Goal: Information Seeking & Learning: Check status

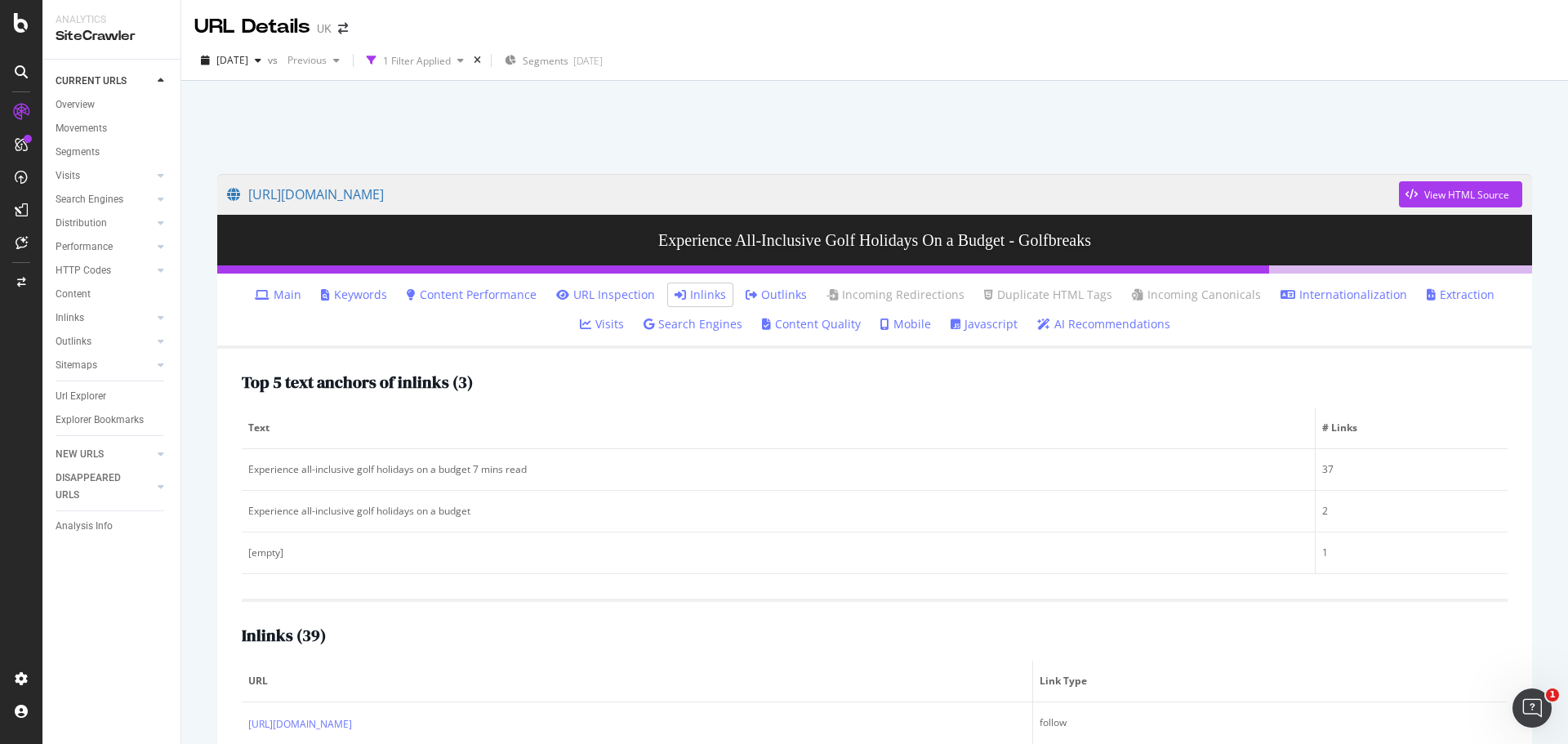
scroll to position [145, 0]
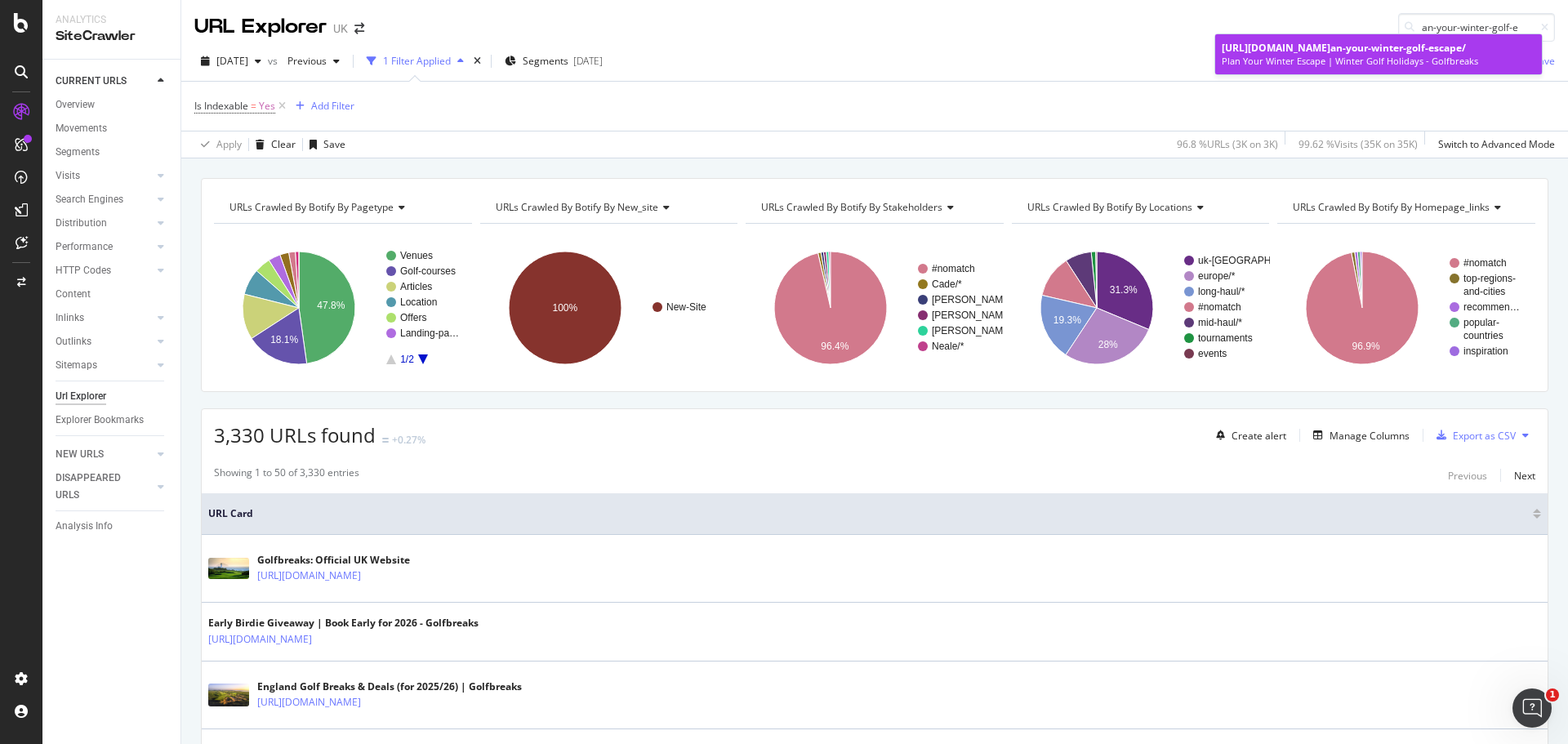
type input "an-your-winter-golf-e"
click at [1392, 52] on div "[URL][DOMAIN_NAME] an-your-winter-golf-e scape/" at bounding box center [1378, 47] width 313 height 14
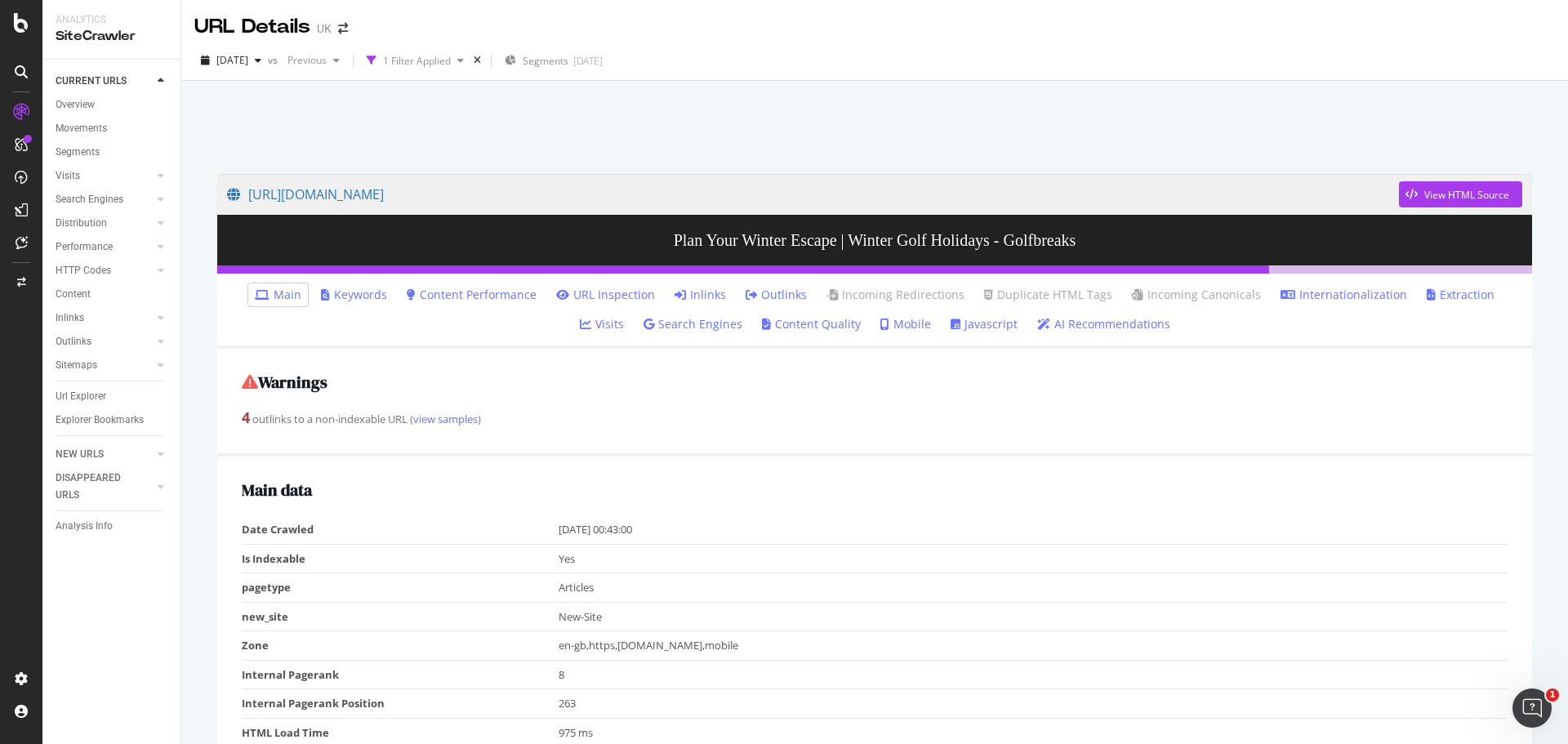
click at [674, 291] on link "Inlinks" at bounding box center [700, 295] width 52 height 17
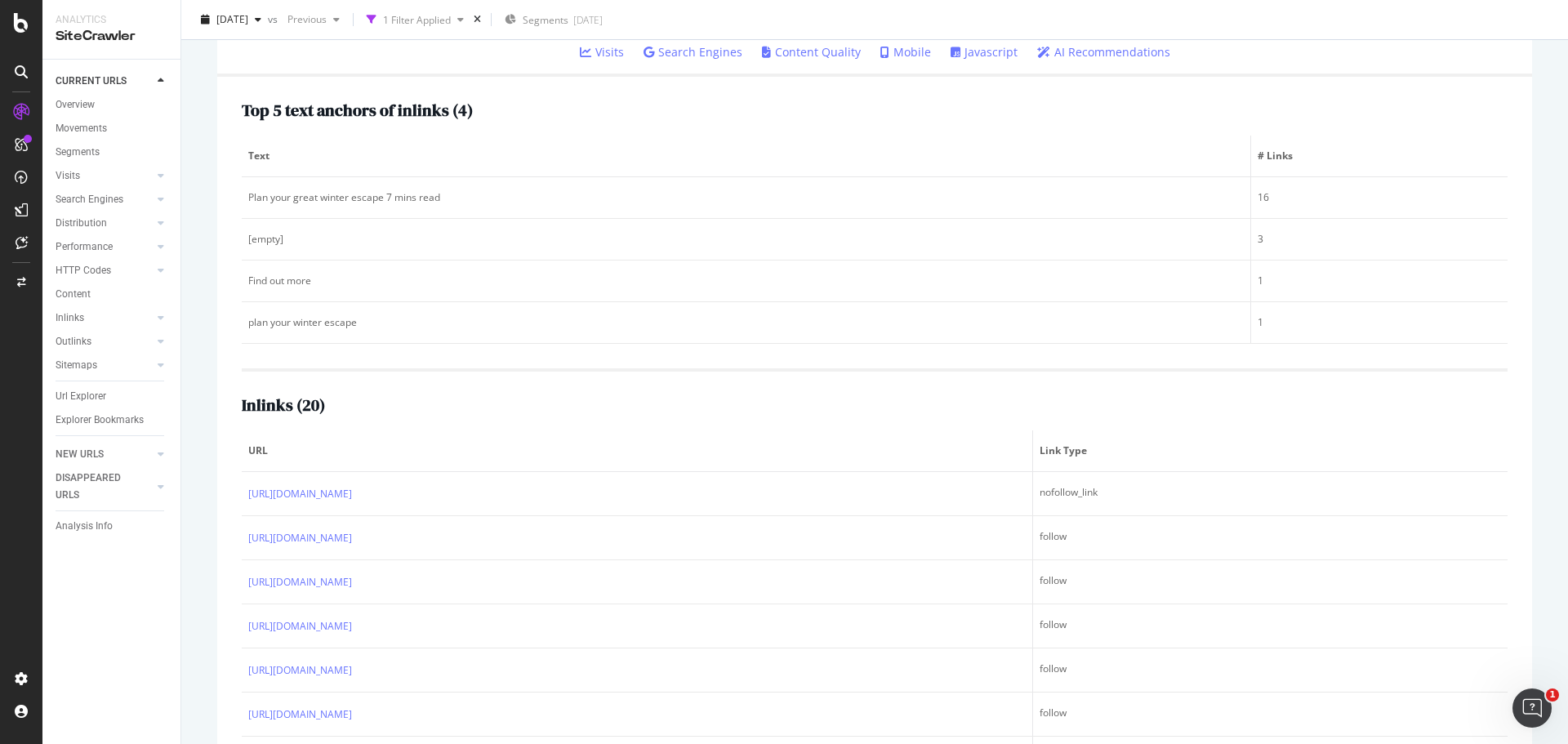
scroll to position [244, 0]
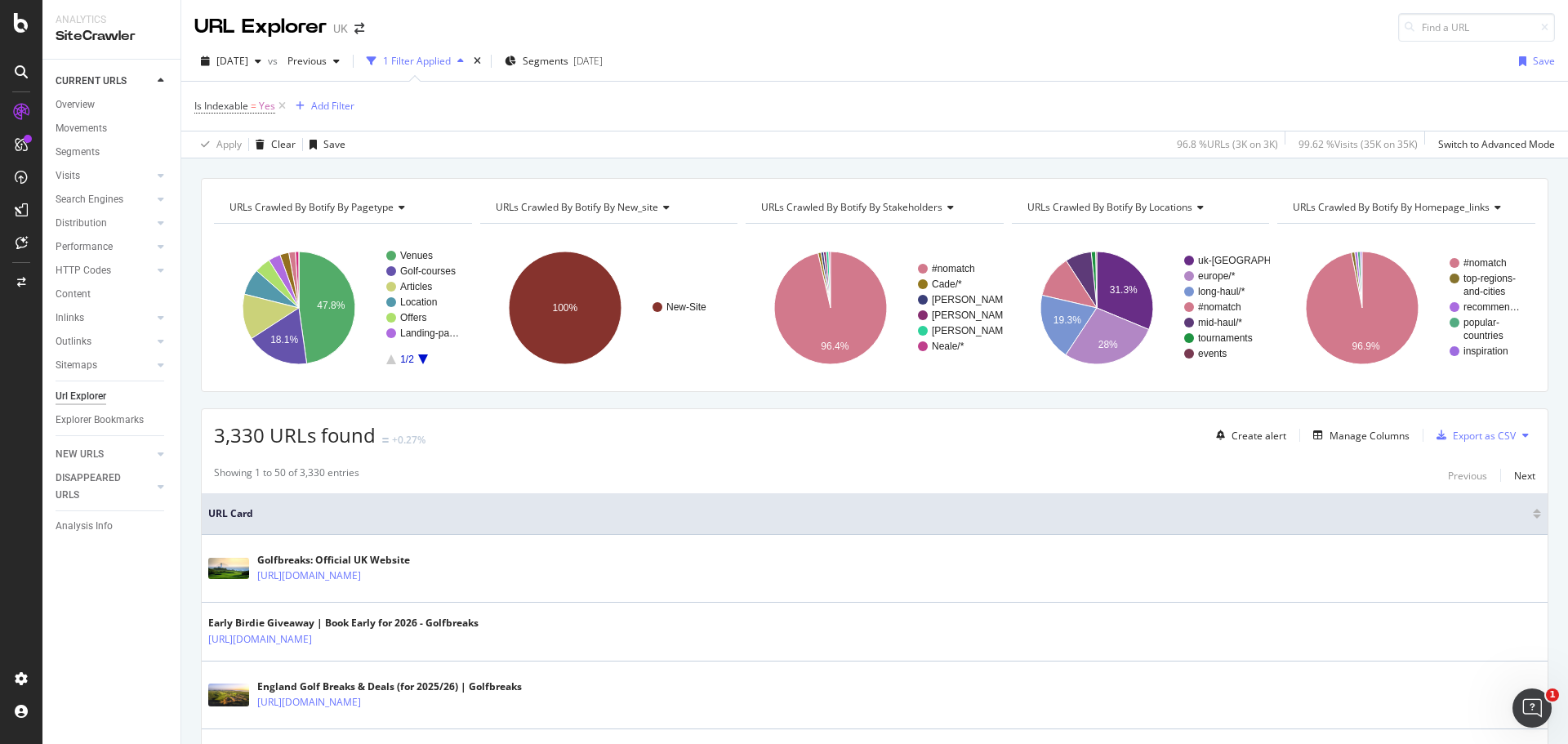
type input "l-inclusive-fa"
